Goal: Information Seeking & Learning: Learn about a topic

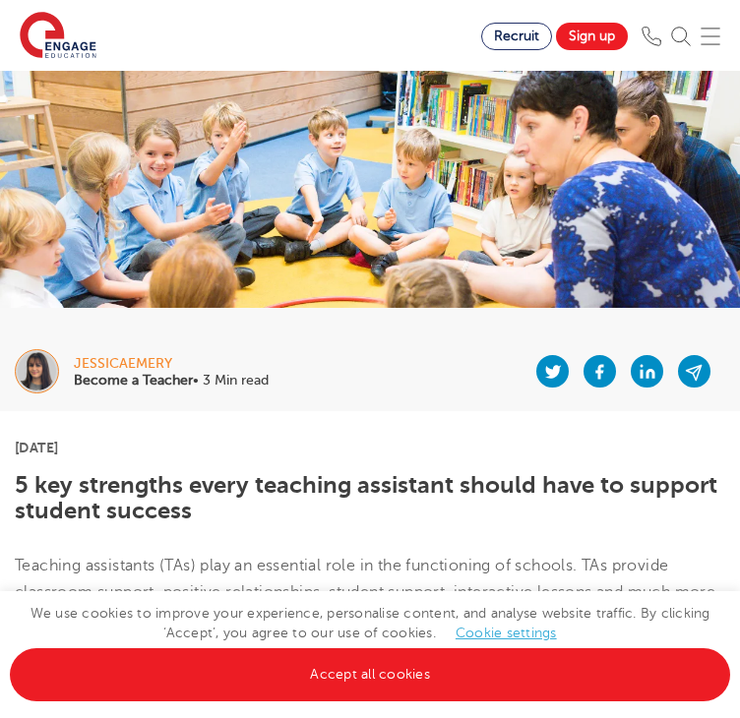
drag, startPoint x: 75, startPoint y: 343, endPoint x: 216, endPoint y: 332, distance: 142.1
click at [216, 332] on div "jessicaemery Become a Teacher • 3 Min read" at bounding box center [370, 371] width 740 height 79
copy div "jessicaemery"
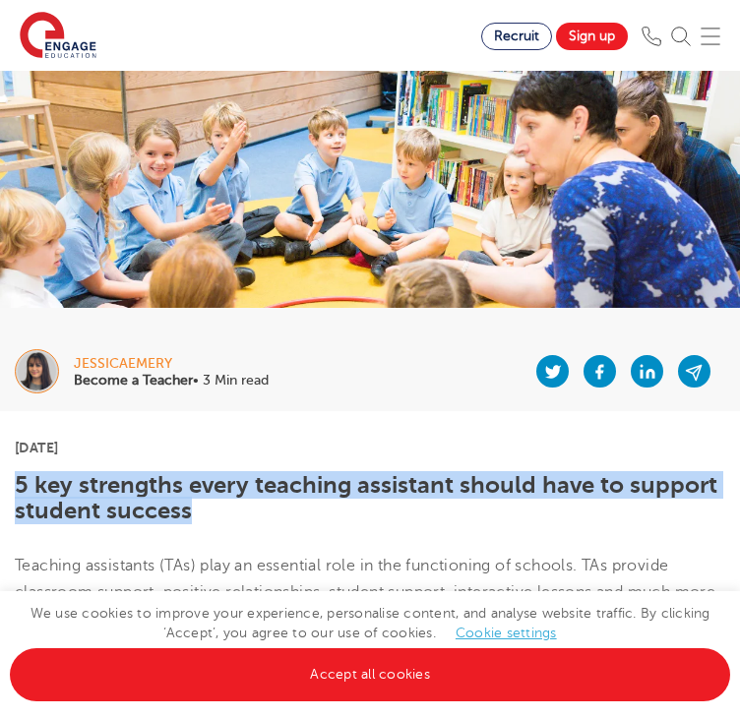
drag, startPoint x: 75, startPoint y: 477, endPoint x: 217, endPoint y: 471, distance: 142.8
click at [217, 481] on h1 "5 key strengths every teaching assistant should have to support student success" at bounding box center [370, 498] width 710 height 52
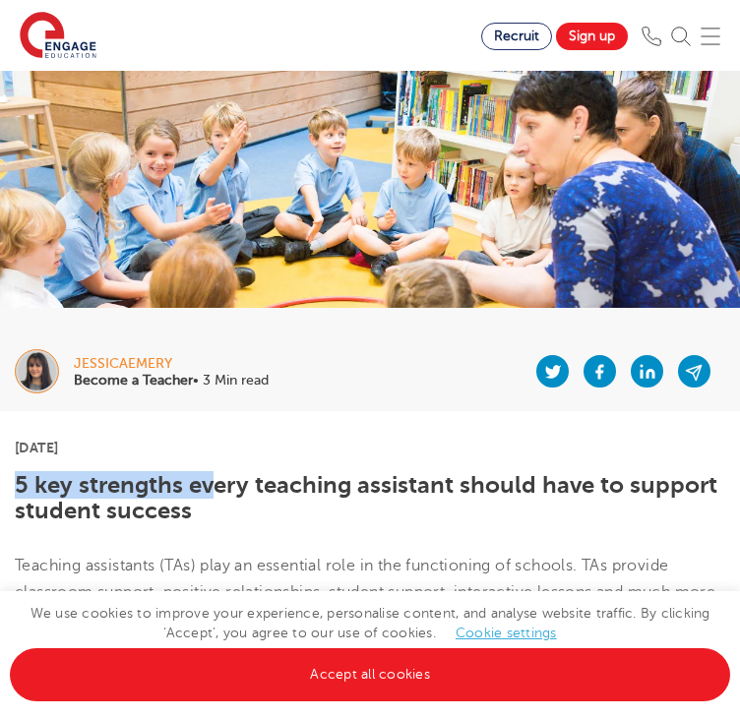
click at [35, 493] on h1 "5 key strengths every teaching assistant should have to support student success" at bounding box center [370, 498] width 710 height 52
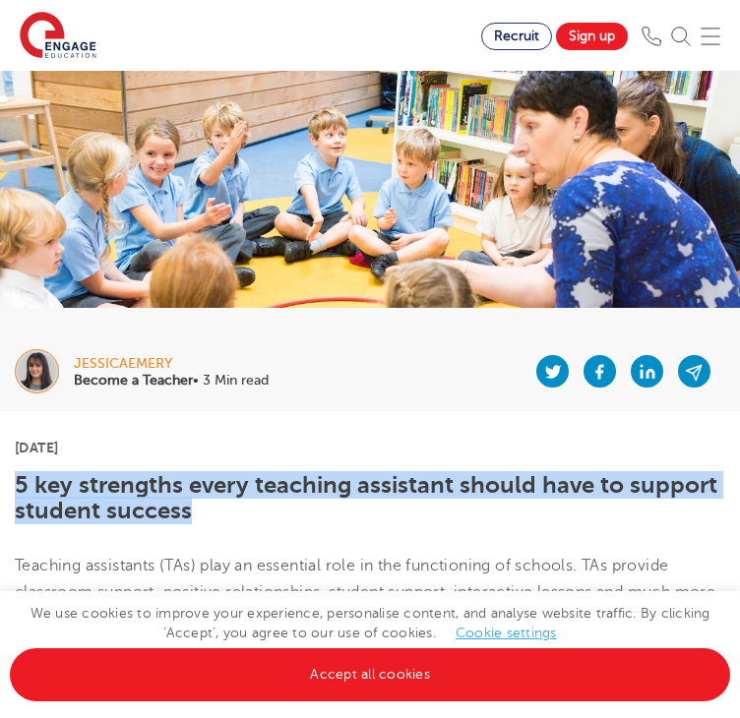
drag, startPoint x: 14, startPoint y: 469, endPoint x: 207, endPoint y: 490, distance: 193.9
click at [207, 490] on h1 "5 key strengths every teaching assistant should have to support student success" at bounding box center [370, 498] width 710 height 52
copy h1 "5 key strengths every teaching assistant should have to support student success"
